Goal: Transaction & Acquisition: Purchase product/service

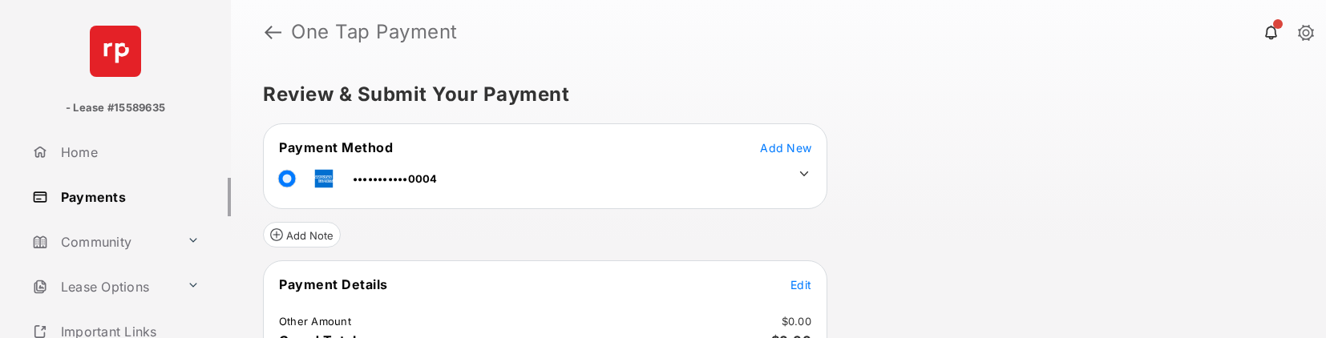
scroll to position [125, 0]
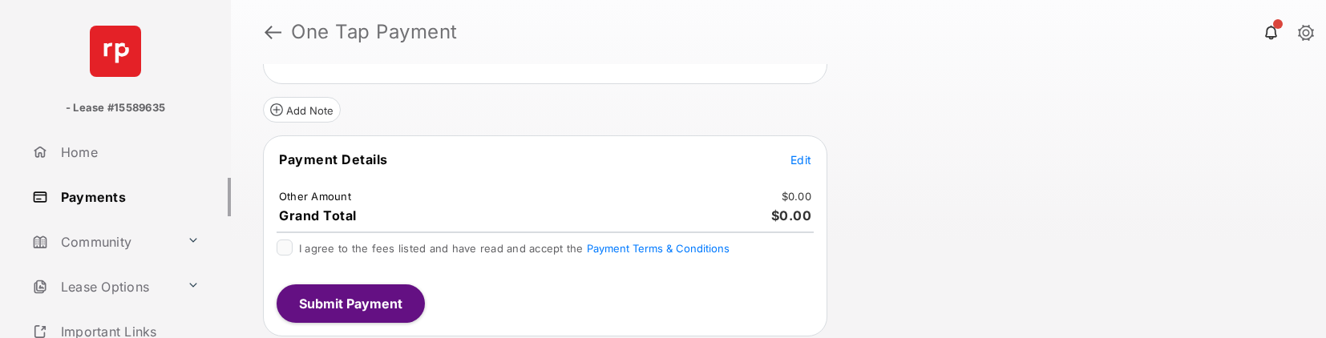
click at [812, 147] on tr "Payment Details Edit" at bounding box center [545, 169] width 560 height 37
click at [804, 147] on span "Edit" at bounding box center [800, 160] width 21 height 14
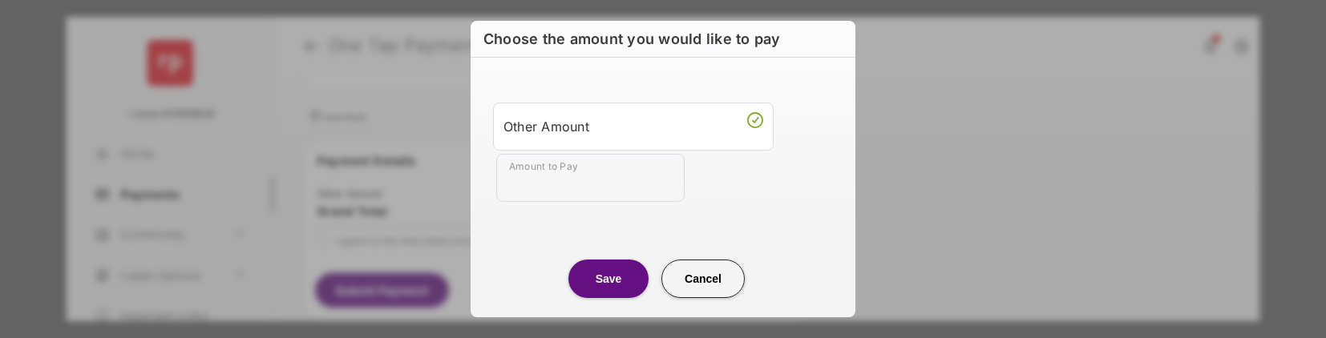
click at [542, 147] on input "Amount to Pay" at bounding box center [590, 178] width 188 height 48
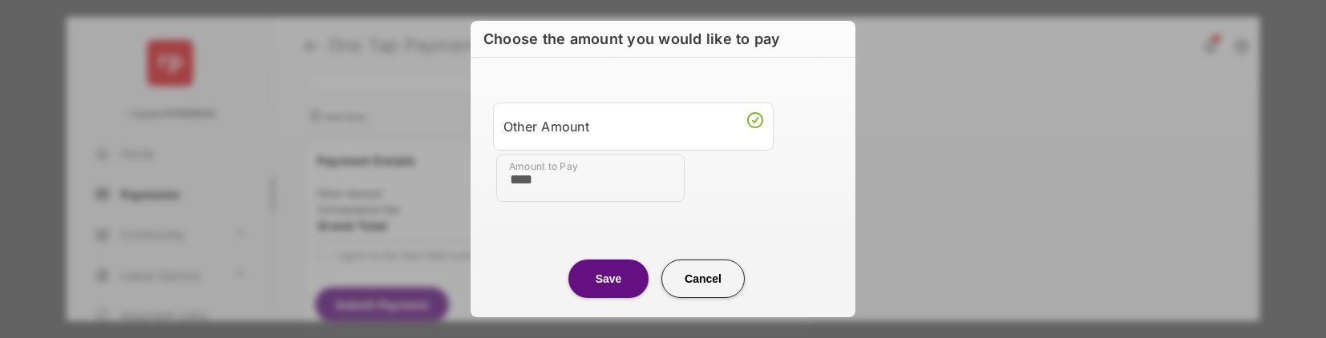
type input "****"
click at [616, 147] on button "Save" at bounding box center [608, 279] width 80 height 38
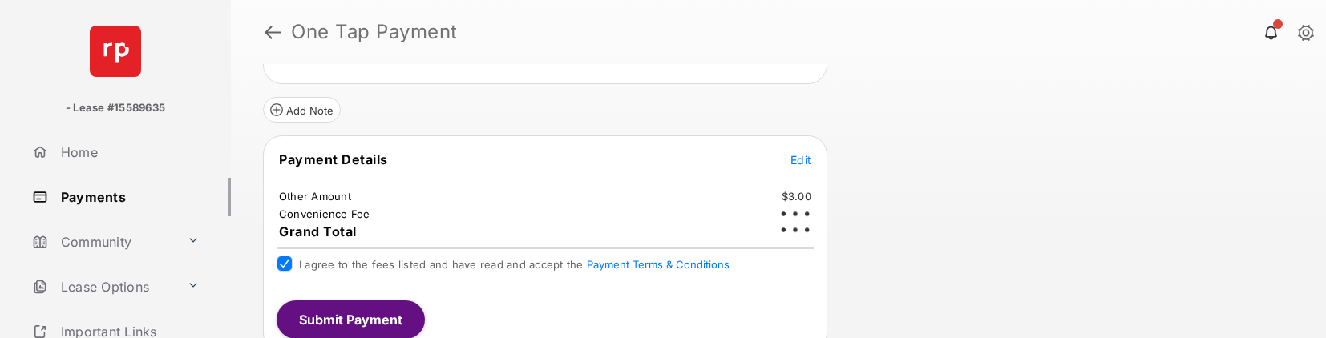
scroll to position [115, 0]
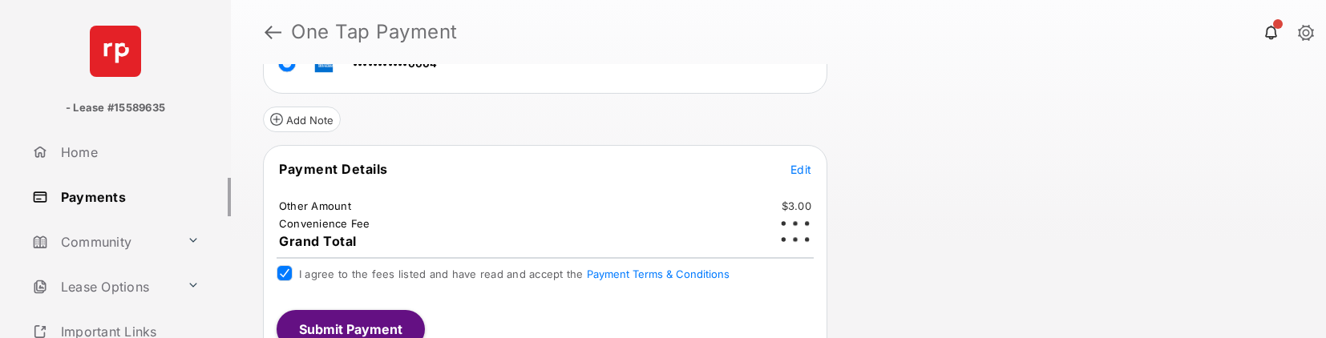
click at [313, 147] on button "Submit Payment" at bounding box center [351, 329] width 148 height 38
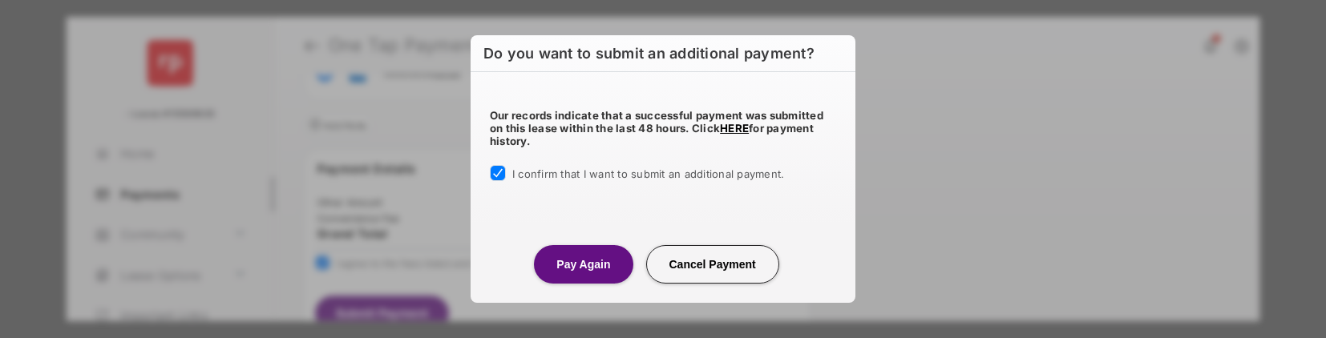
click at [601, 147] on button "Pay Again" at bounding box center [583, 264] width 99 height 38
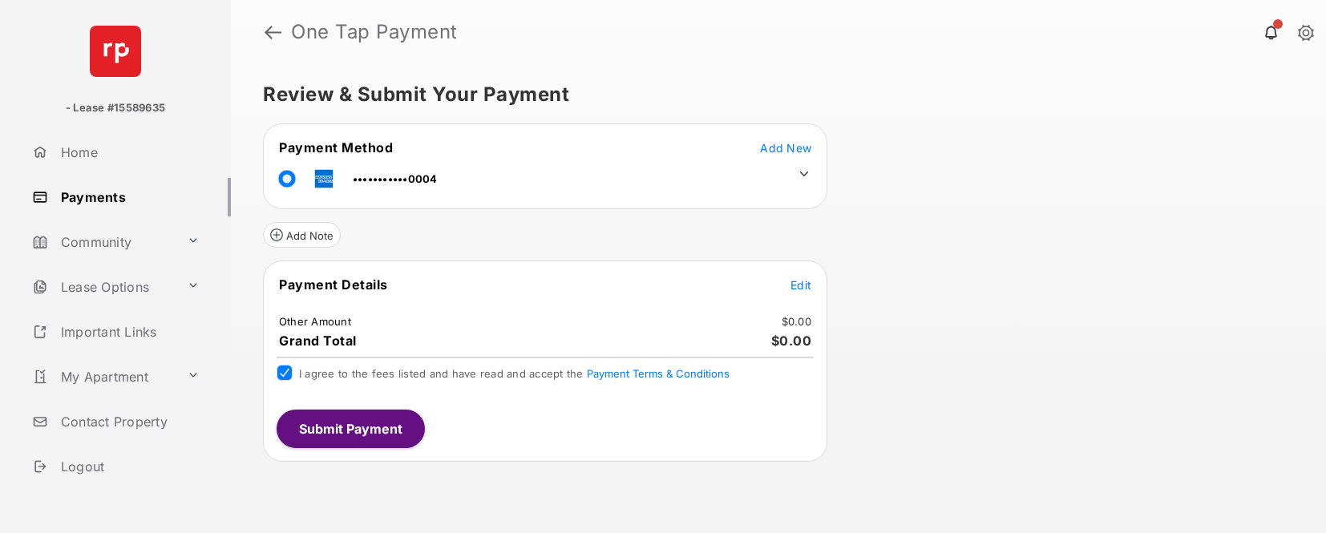
click at [803, 284] on span "Edit" at bounding box center [800, 285] width 21 height 14
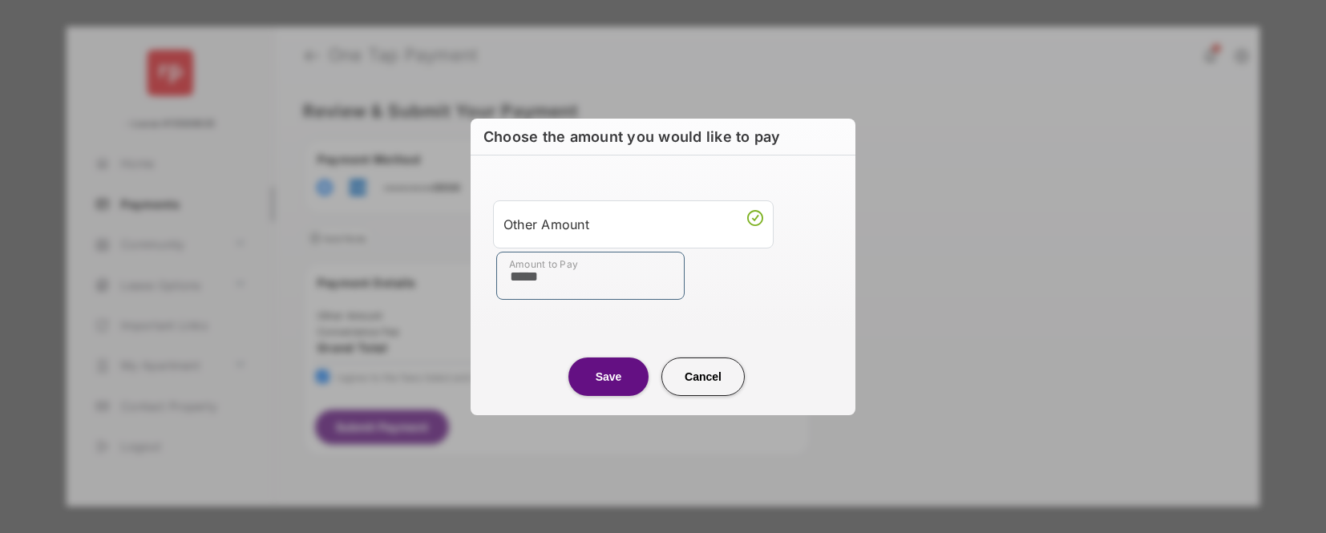
type input "*****"
click at [593, 338] on button "Save" at bounding box center [608, 377] width 80 height 38
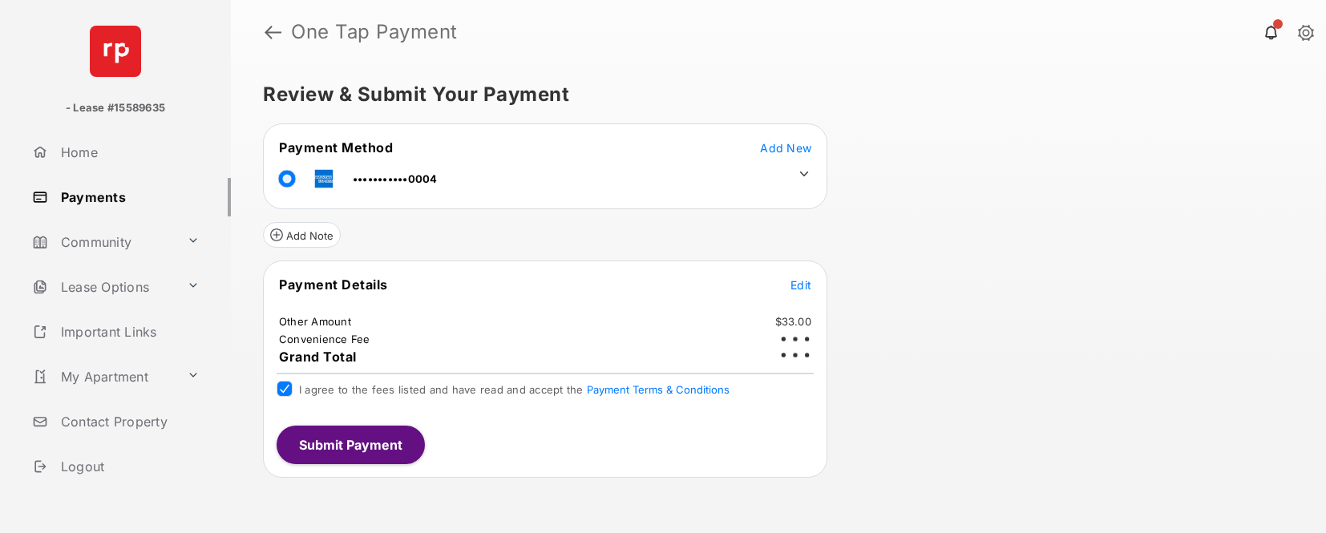
click at [325, 338] on button "Submit Payment" at bounding box center [351, 445] width 148 height 38
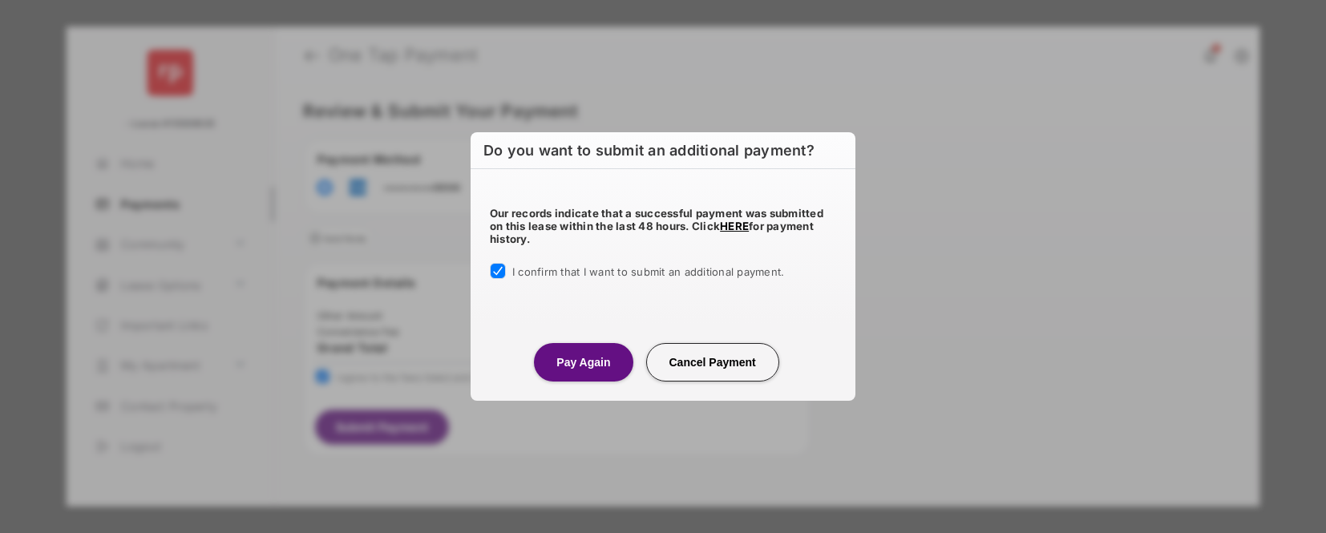
click at [609, 338] on button "Pay Again" at bounding box center [583, 362] width 99 height 38
